Goal: Communication & Community: Answer question/provide support

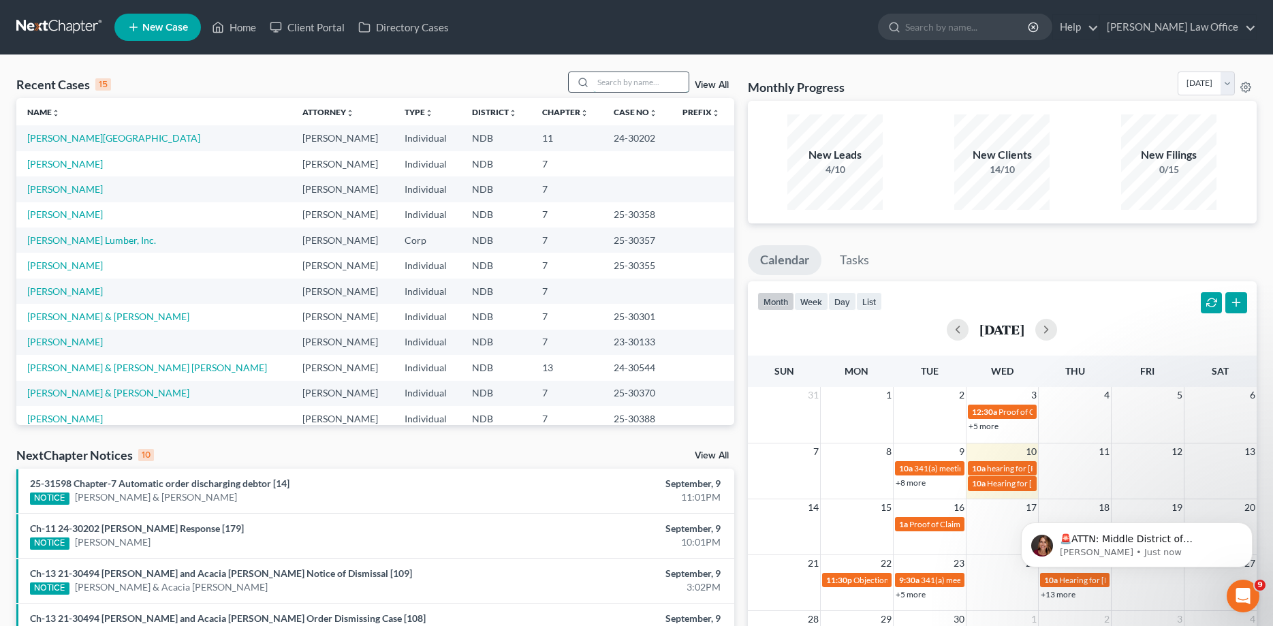
click at [606, 79] on input "search" at bounding box center [640, 82] width 95 height 20
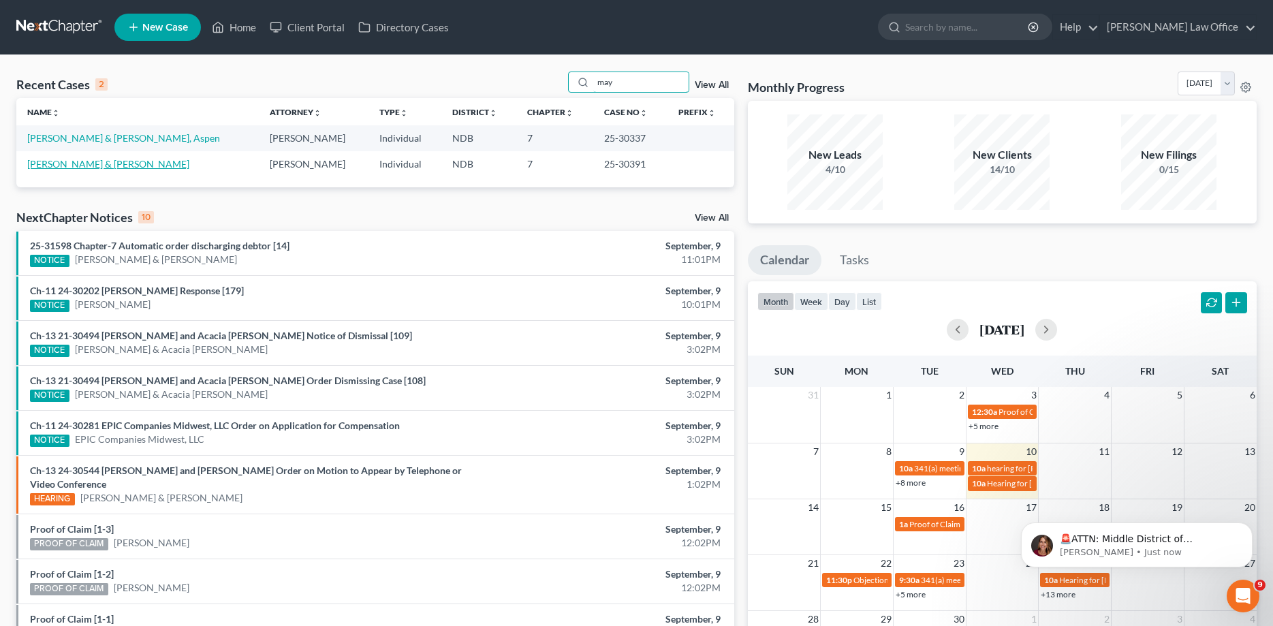
type input "may"
click at [76, 168] on link "[PERSON_NAME] & [PERSON_NAME]" at bounding box center [108, 164] width 162 height 12
select select "0"
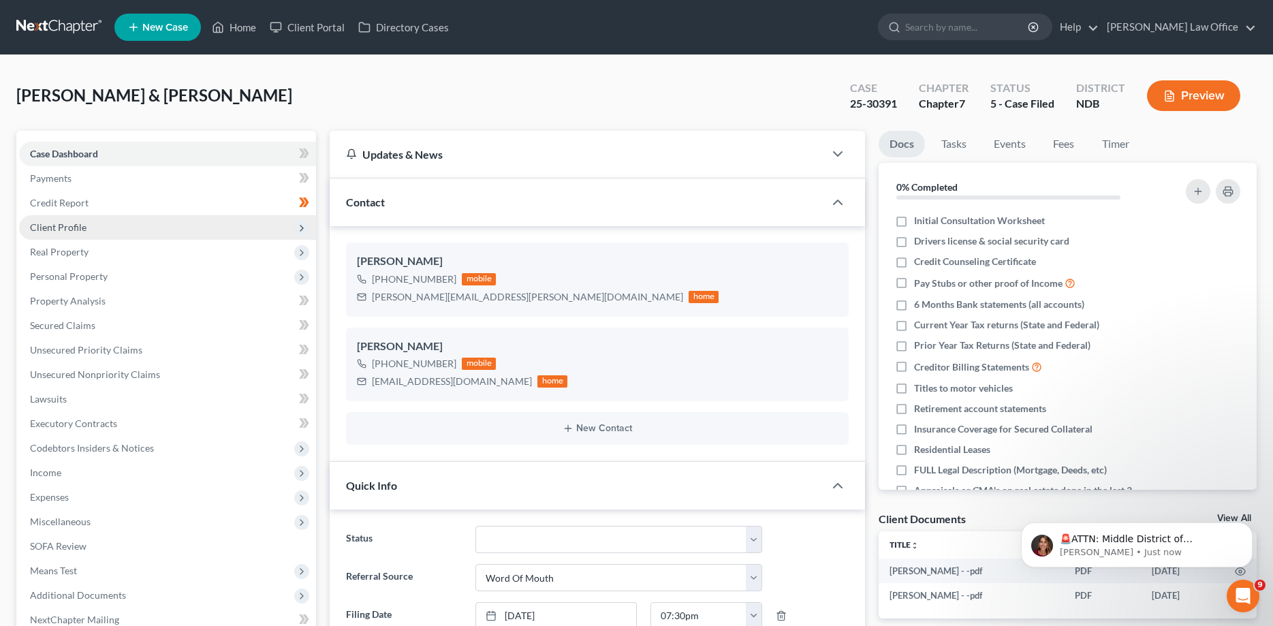
click at [63, 222] on span "Client Profile" at bounding box center [58, 227] width 57 height 12
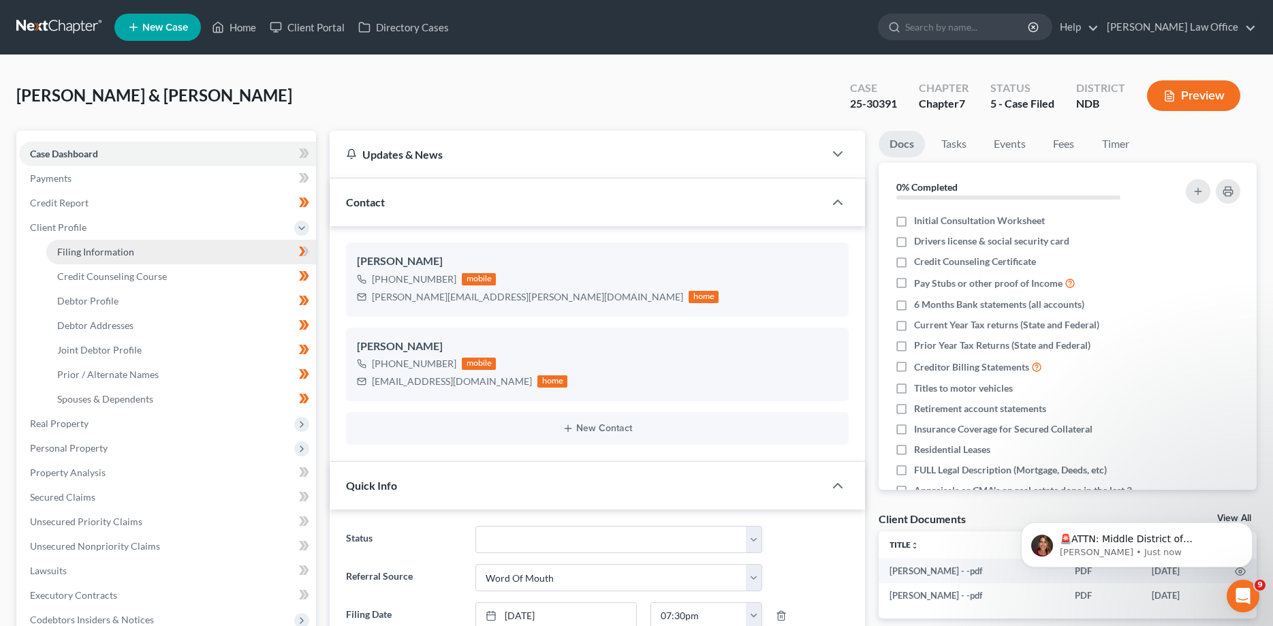
click at [91, 253] on span "Filing Information" at bounding box center [95, 252] width 77 height 12
select select "1"
select select "0"
select select "29"
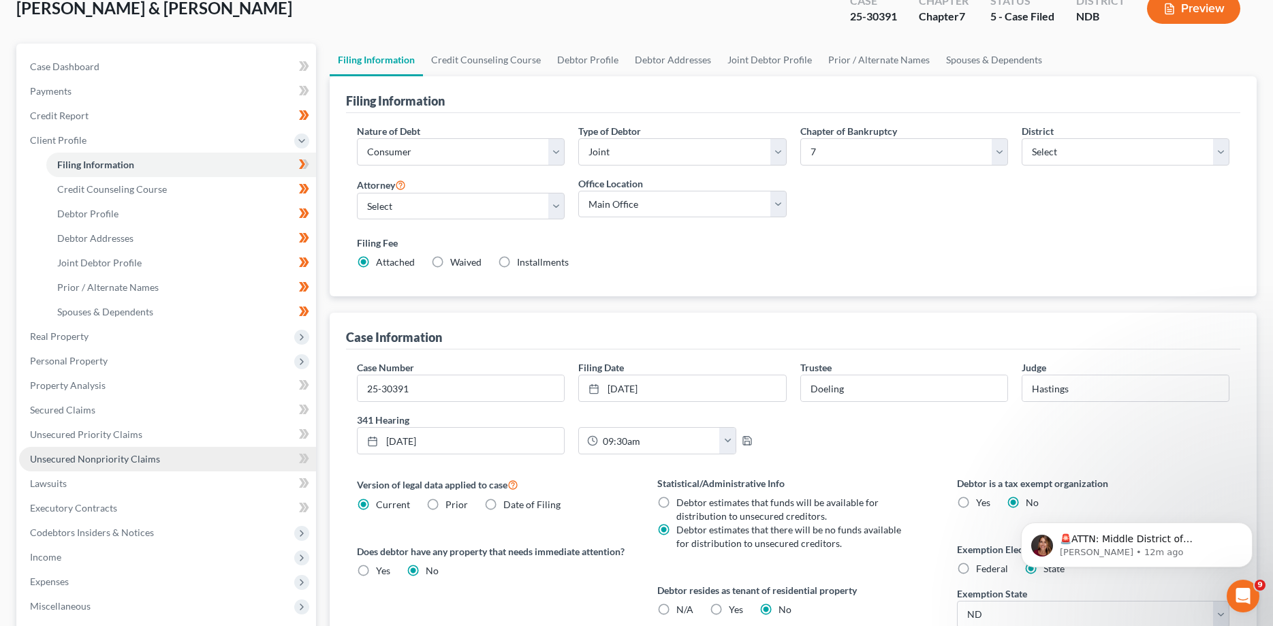
scroll to position [139, 0]
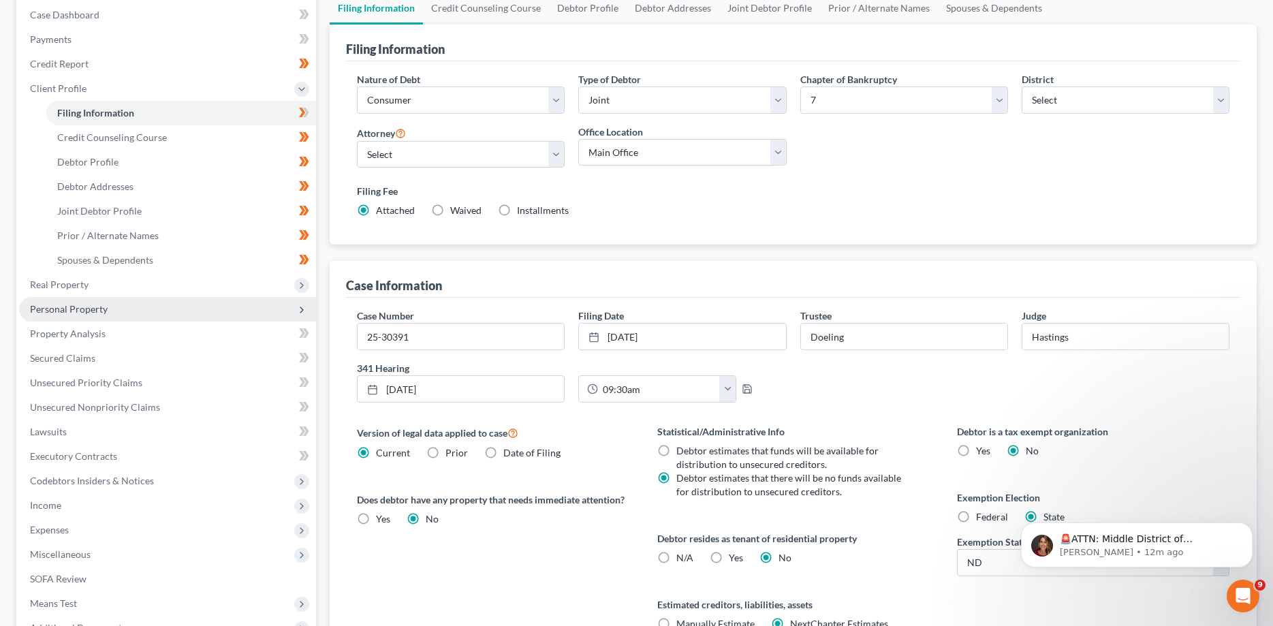
click at [89, 311] on span "Personal Property" at bounding box center [69, 309] width 78 height 12
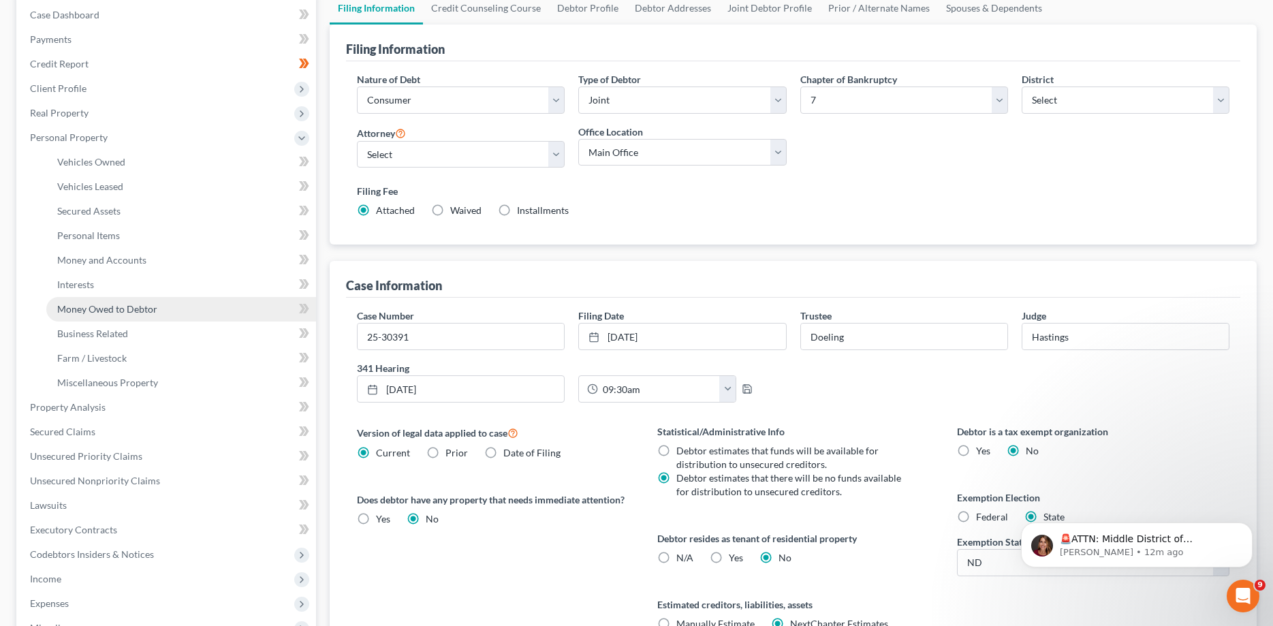
click at [90, 306] on span "Money Owed to Debtor" at bounding box center [107, 309] width 100 height 12
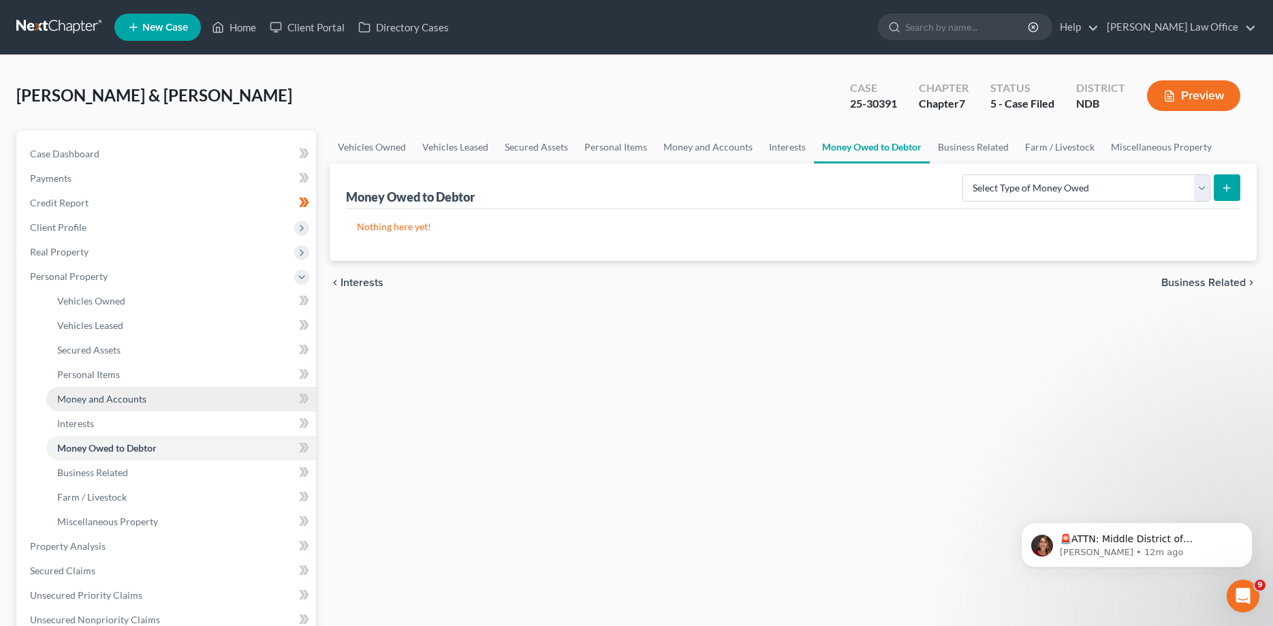
click at [109, 394] on span "Money and Accounts" at bounding box center [101, 399] width 89 height 12
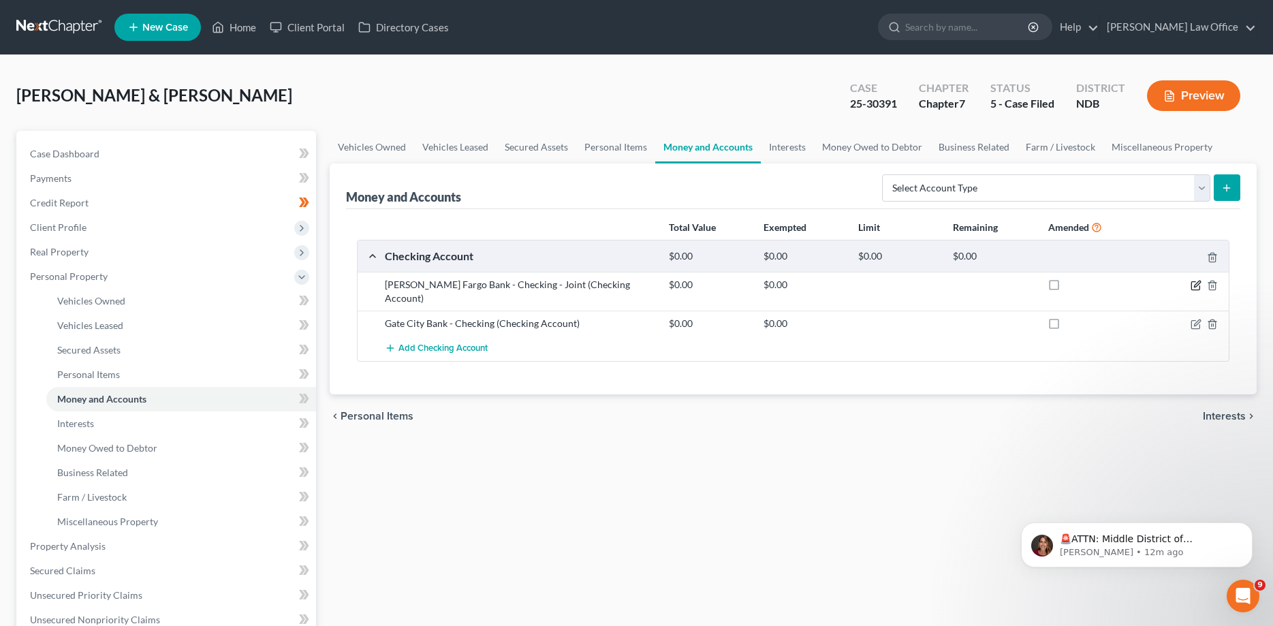
click at [1195, 283] on icon "button" at bounding box center [1196, 285] width 11 height 11
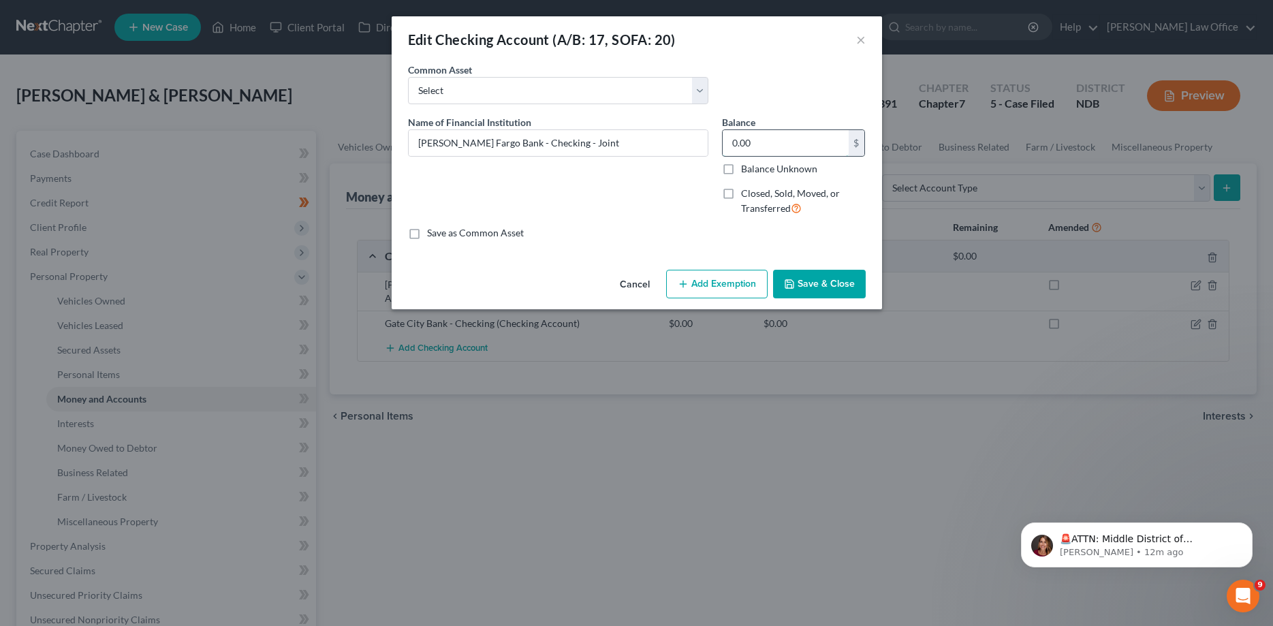
click at [774, 141] on input "0.00" at bounding box center [786, 143] width 126 height 26
type input "272.13"
click at [809, 286] on button "Save & Close" at bounding box center [819, 284] width 93 height 29
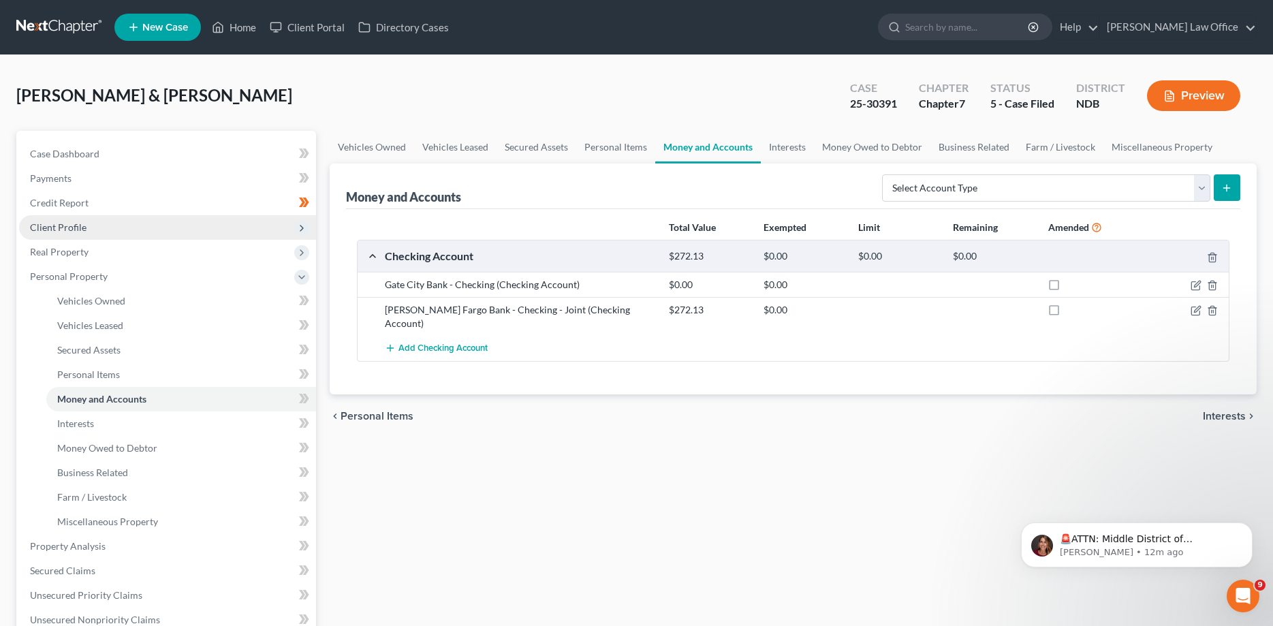
click at [73, 217] on span "Client Profile" at bounding box center [167, 227] width 297 height 25
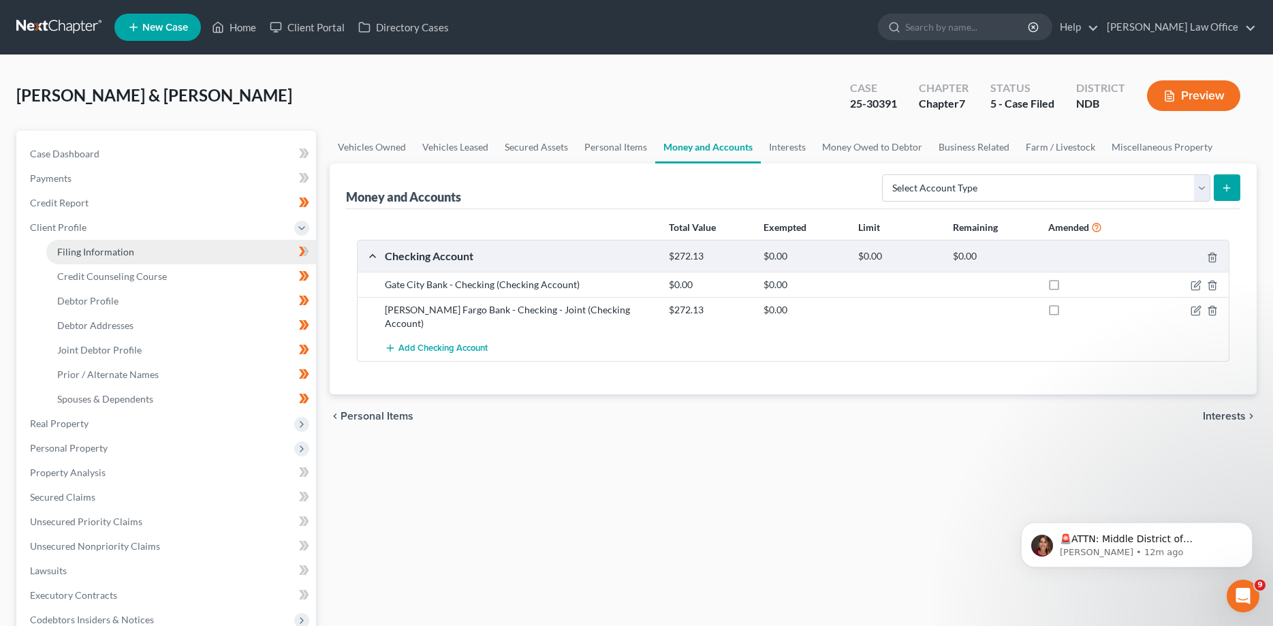
click at [105, 240] on link "Filing Information" at bounding box center [181, 252] width 270 height 25
select select "1"
select select "0"
select select "60"
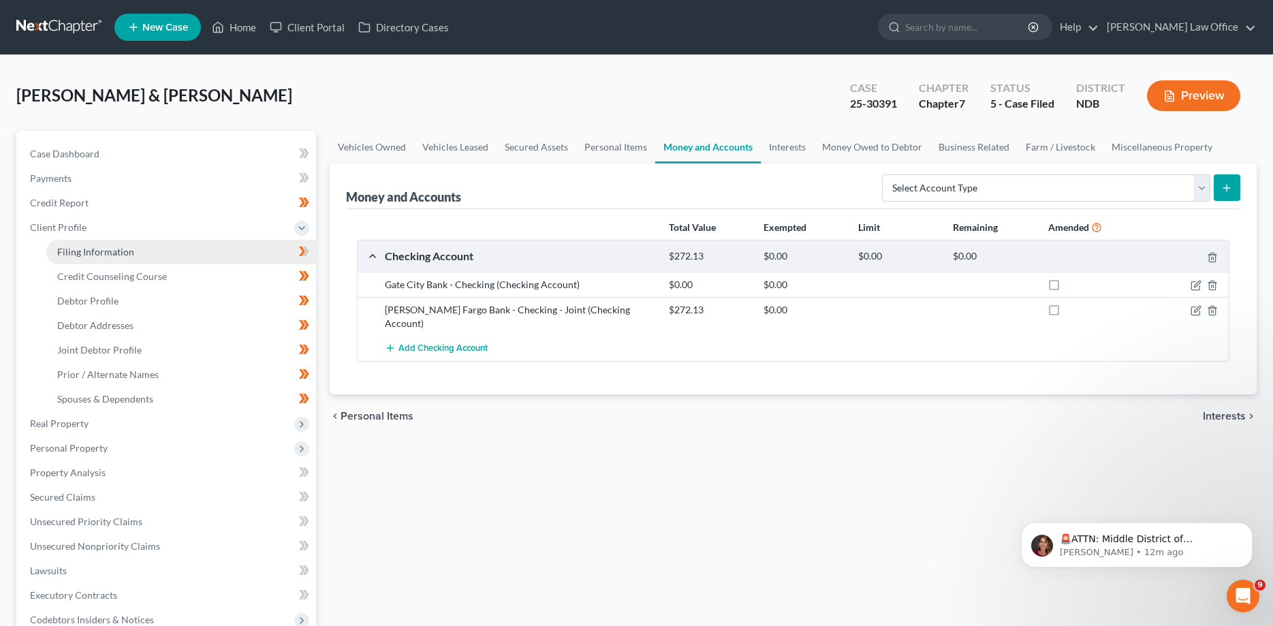
select select "0"
select select "29"
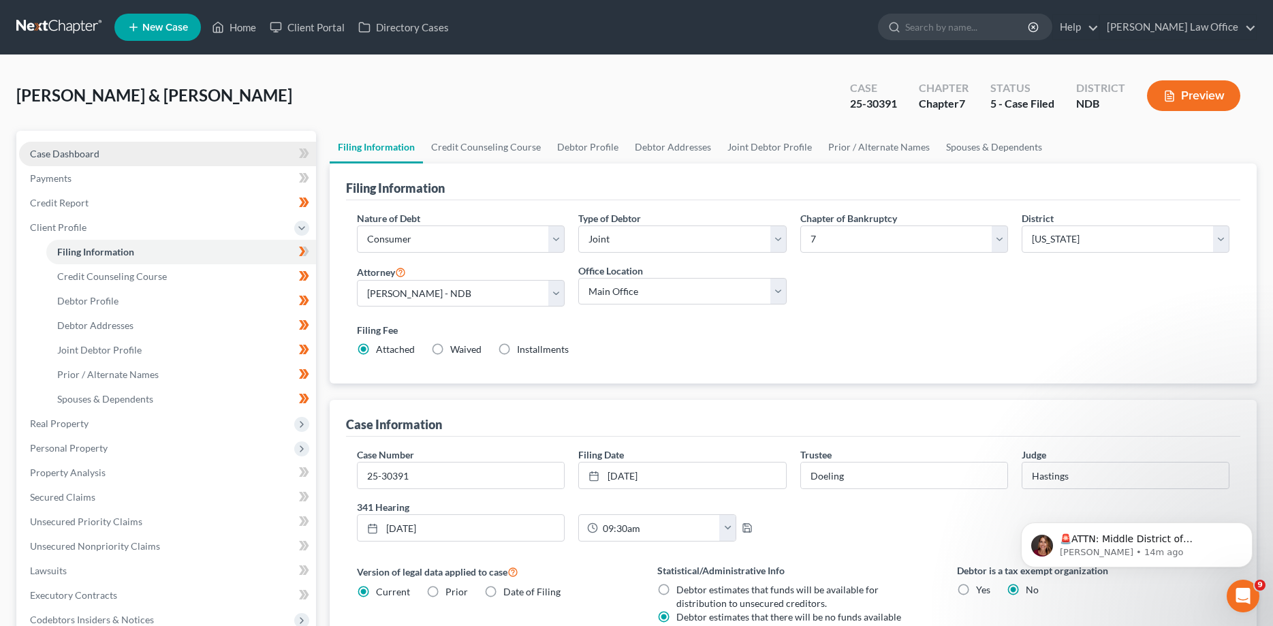
click at [82, 150] on span "Case Dashboard" at bounding box center [64, 154] width 69 height 12
select select "8"
select select "0"
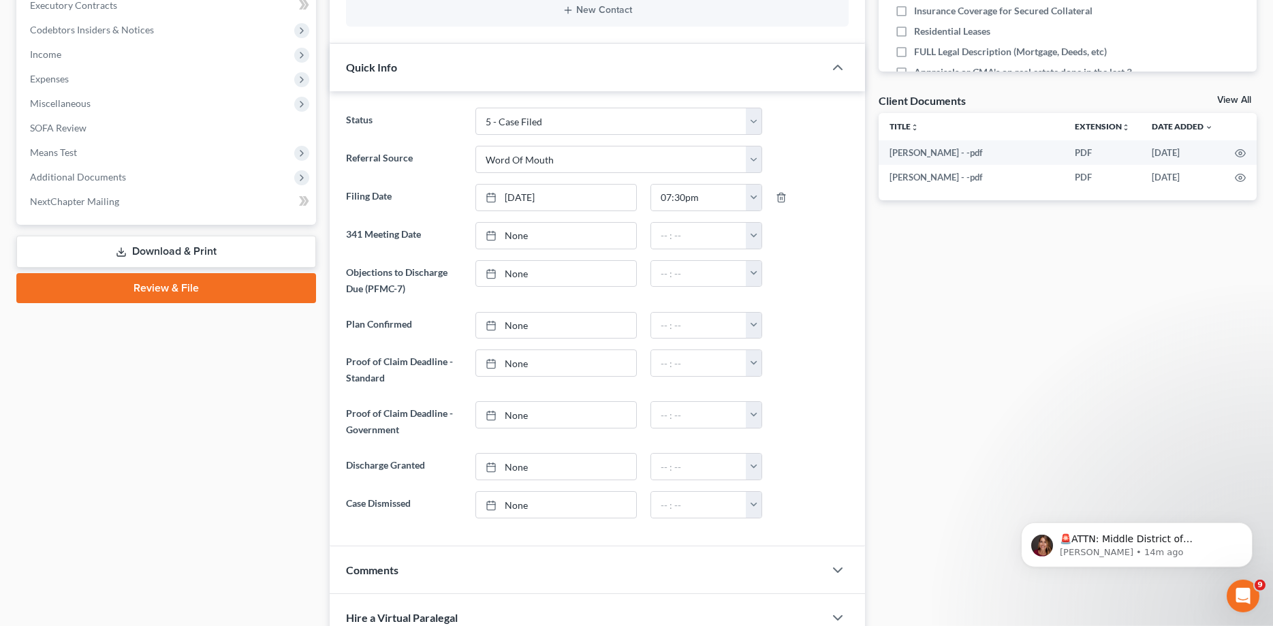
scroll to position [581, 0]
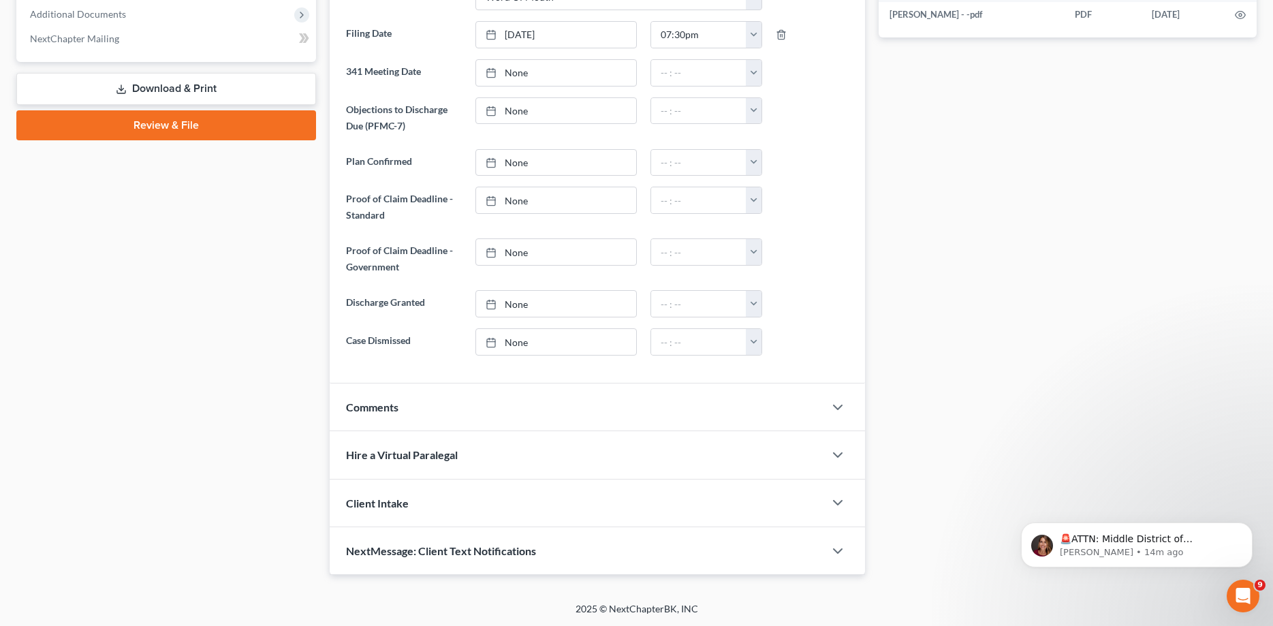
click at [491, 551] on span "NextMessage: Client Text Notifications" at bounding box center [441, 550] width 190 height 13
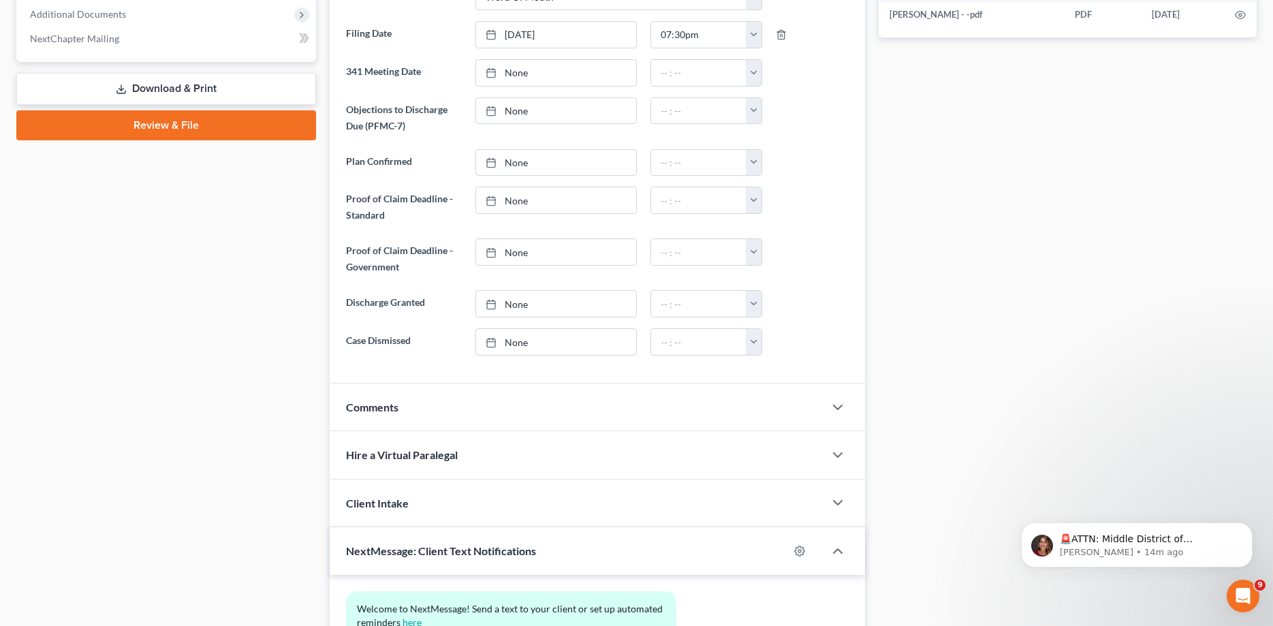
scroll to position [706, 0]
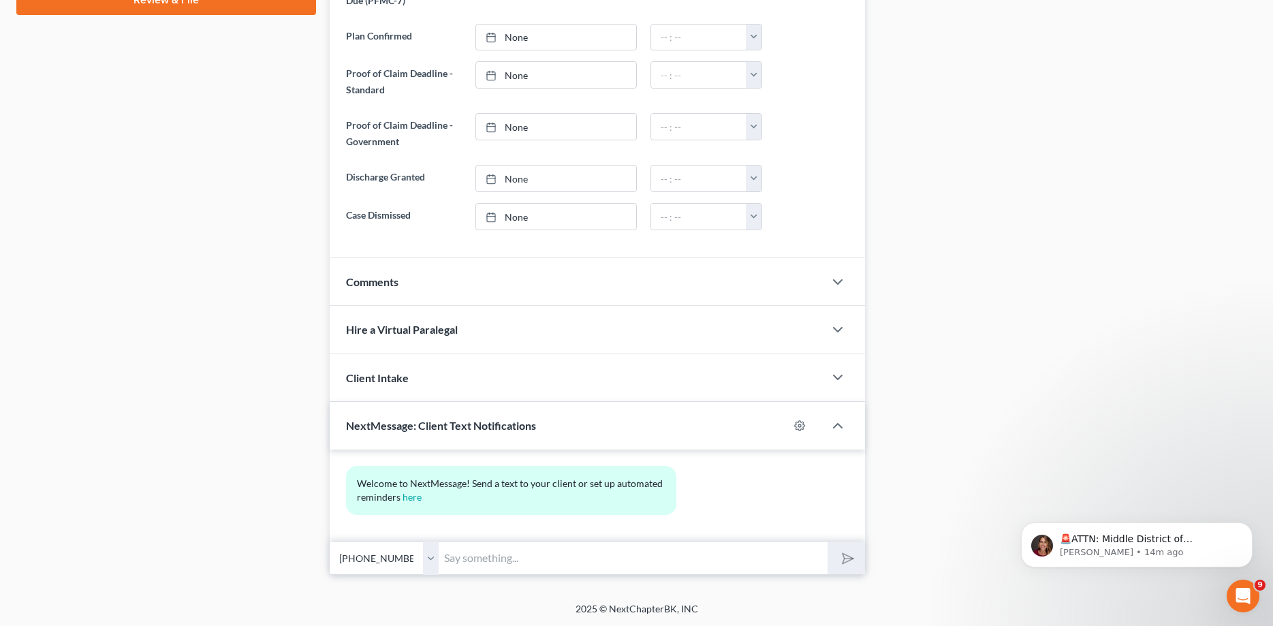
click at [330, 542] on select "Select [PHONE_NUMBER] - [PERSON_NAME] [PHONE_NUMBER] - [PERSON_NAME]" at bounding box center [384, 558] width 109 height 33
select select "1"
click option "[PHONE_NUMBER] - [PERSON_NAME]" at bounding box center [0, 0] width 0 height 0
click at [490, 561] on input "text" at bounding box center [633, 558] width 388 height 33
click at [504, 552] on input "text" at bounding box center [633, 558] width 388 height 33
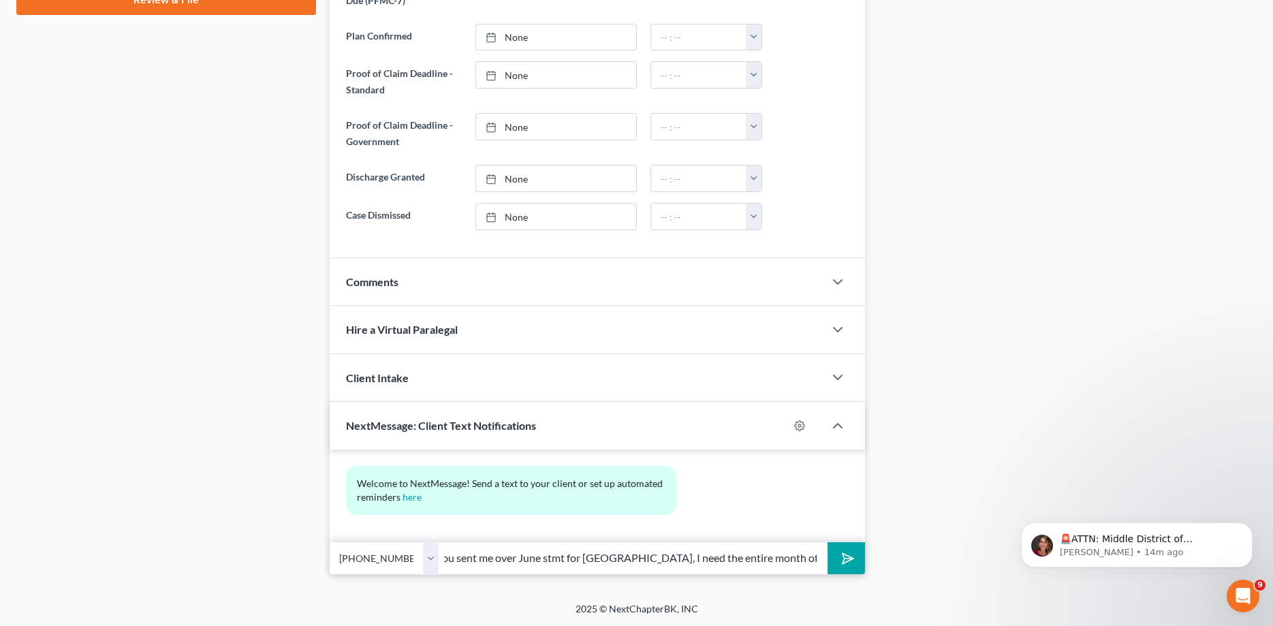
scroll to position [0, 253]
type input "Morning [PERSON_NAME], its [PERSON_NAME]. You sent me over June stmt for [GEOGR…"
click at [828, 542] on button "submit" at bounding box center [846, 558] width 37 height 32
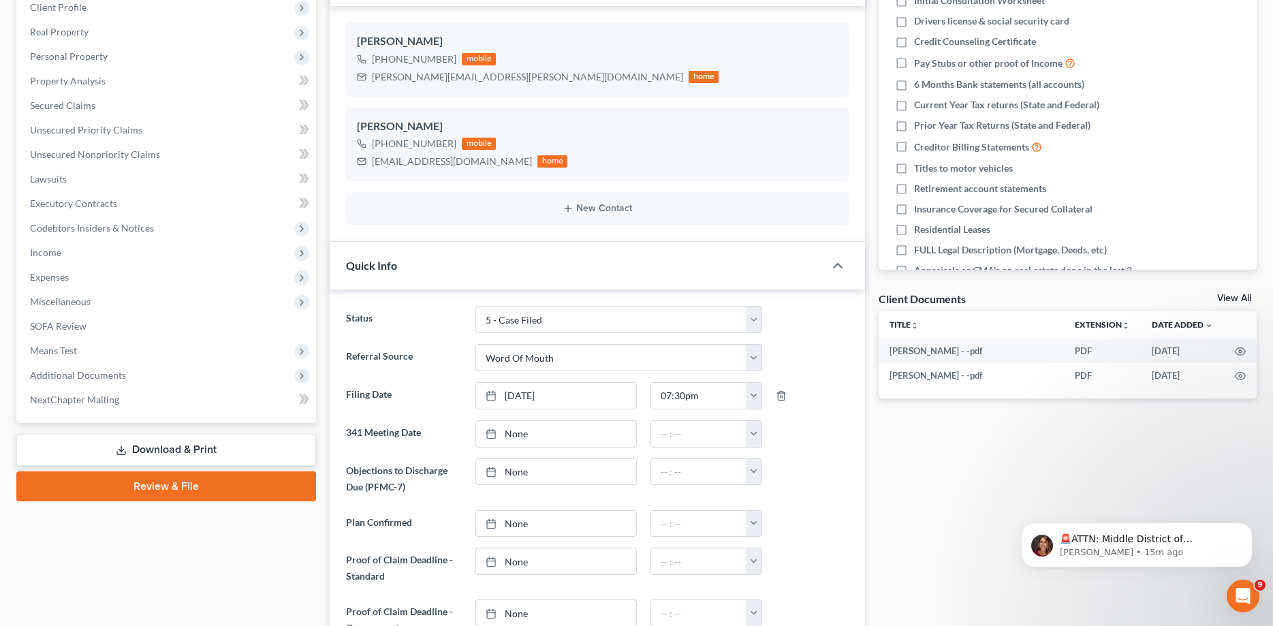
scroll to position [0, 0]
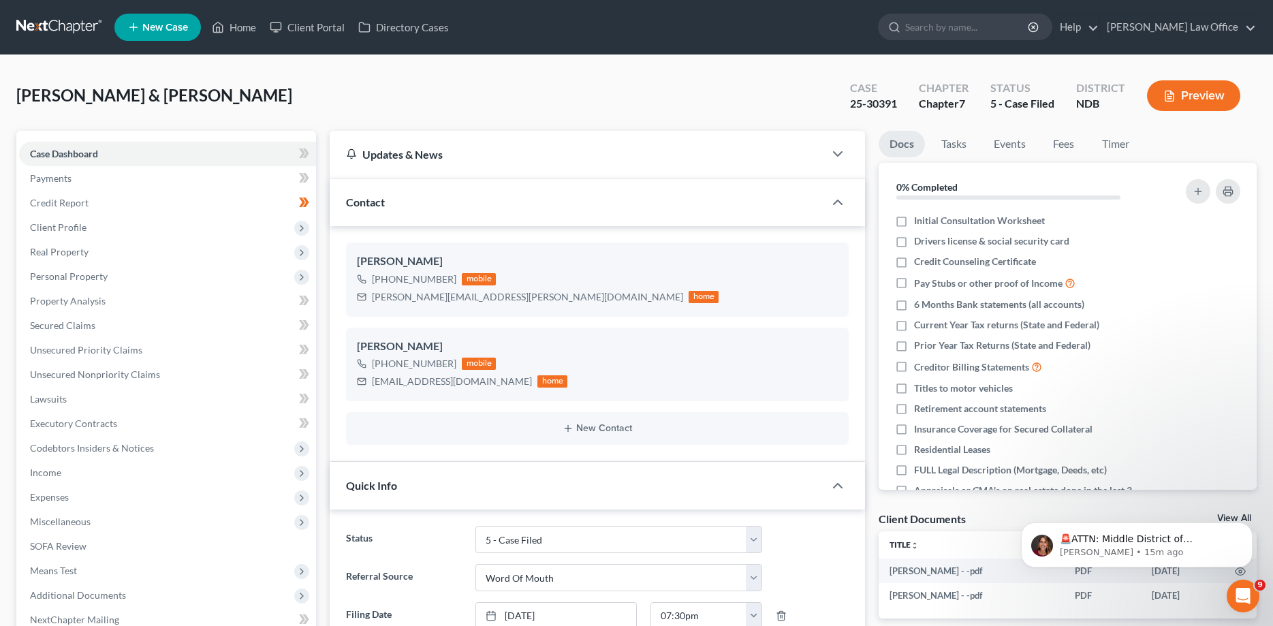
click at [32, 27] on link at bounding box center [59, 27] width 87 height 25
